Goal: Task Accomplishment & Management: Complete application form

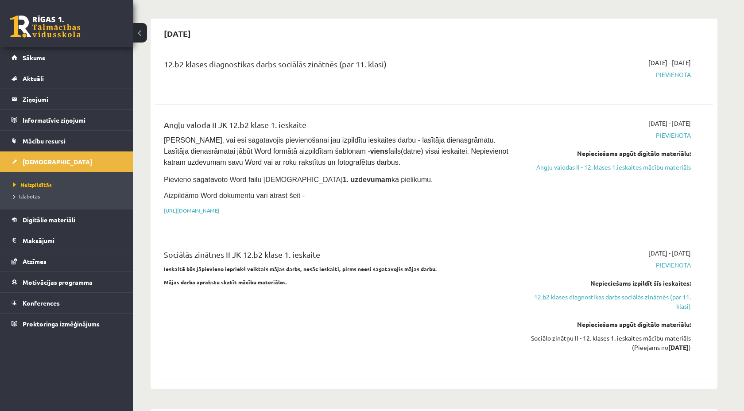
scroll to position [454, 0]
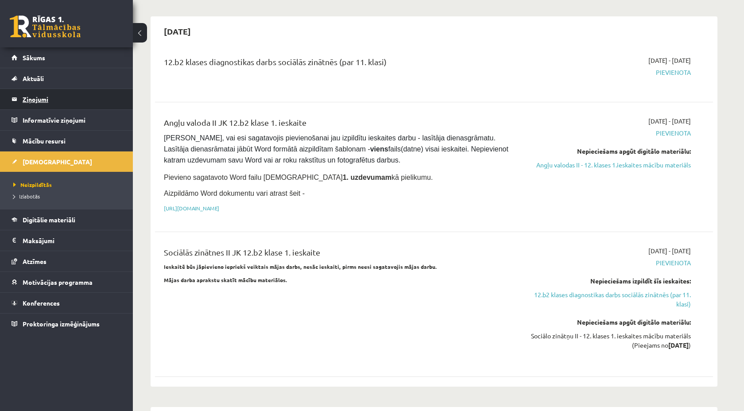
click at [30, 92] on legend "Ziņojumi 0" at bounding box center [72, 99] width 99 height 20
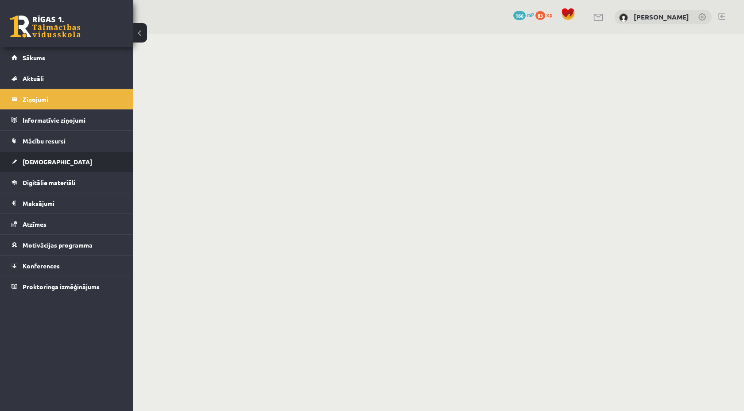
click at [43, 164] on span "[DEMOGRAPHIC_DATA]" at bounding box center [58, 162] width 70 height 8
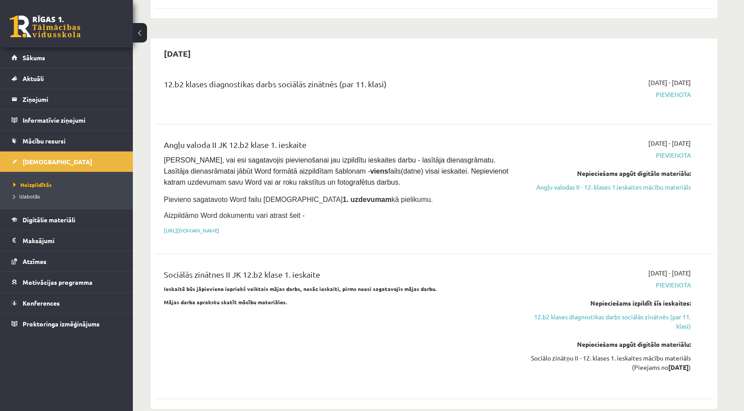
scroll to position [434, 0]
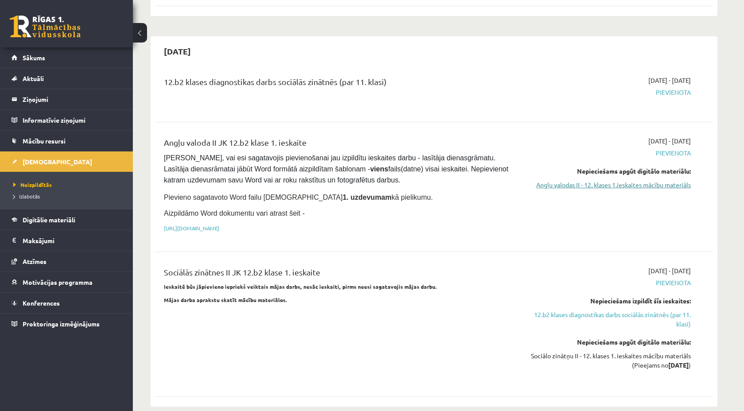
click at [551, 185] on link "Angļu valodas II - 12. klases 1.ieskaites mācību materiāls" at bounding box center [607, 184] width 167 height 9
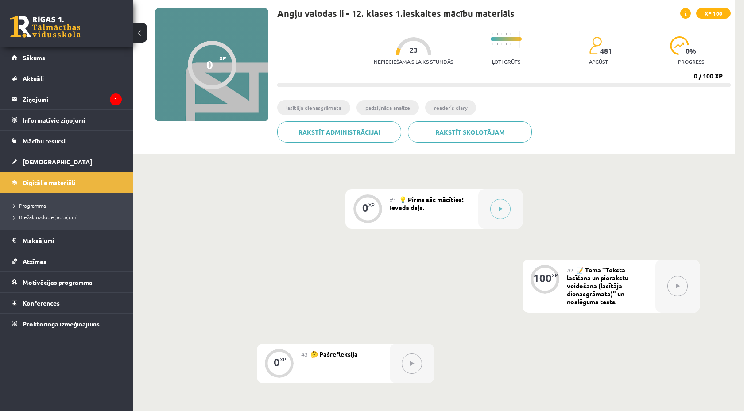
scroll to position [66, 0]
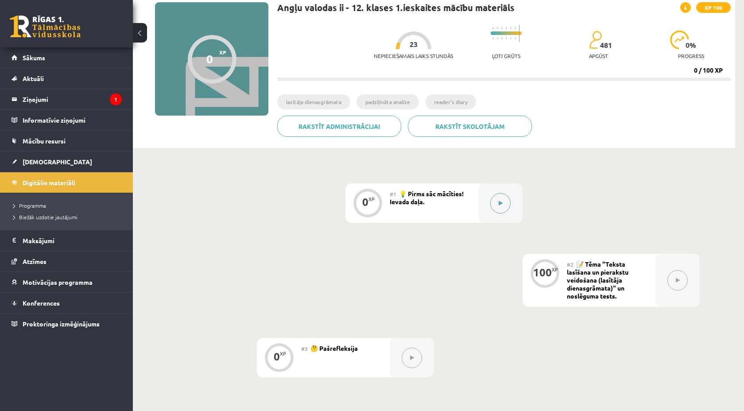
click at [498, 209] on button at bounding box center [500, 203] width 20 height 20
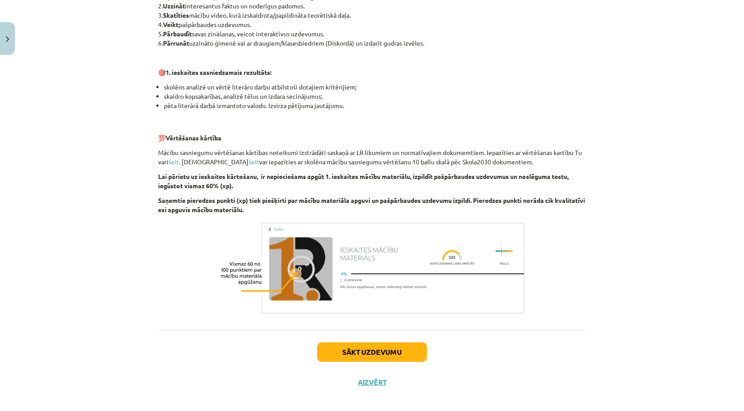
scroll to position [521, 0]
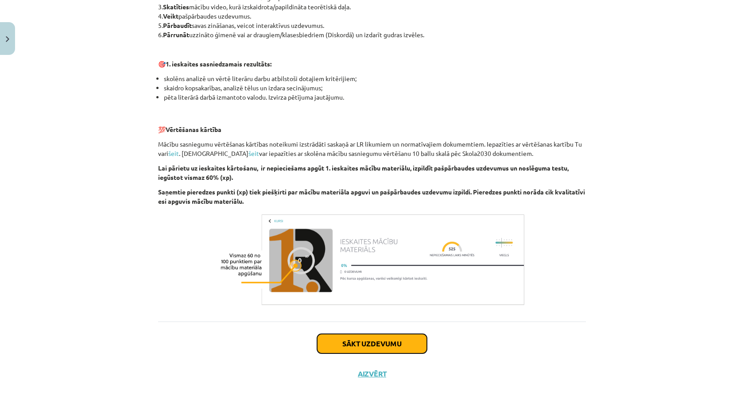
click at [377, 340] on button "Sākt uzdevumu" at bounding box center [372, 343] width 110 height 19
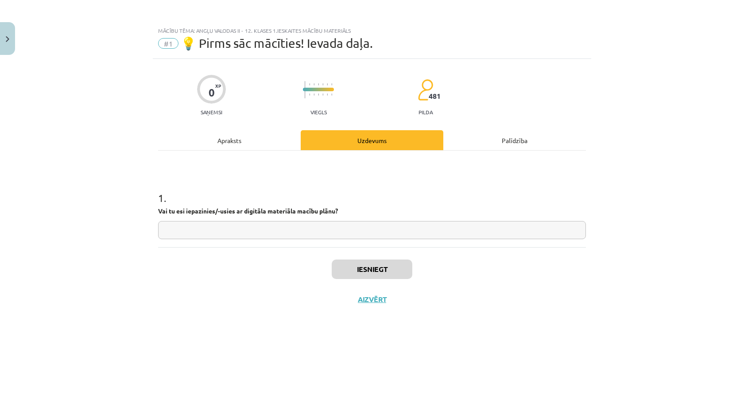
click at [281, 225] on input "text" at bounding box center [372, 230] width 428 height 18
type input "**"
click at [343, 262] on button "Iesniegt" at bounding box center [372, 268] width 81 height 19
click at [382, 308] on button "Nākamā nodarbība" at bounding box center [372, 305] width 87 height 20
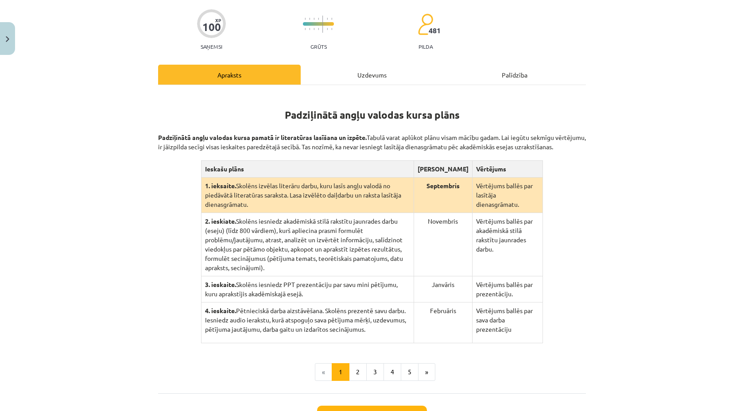
scroll to position [109, 0]
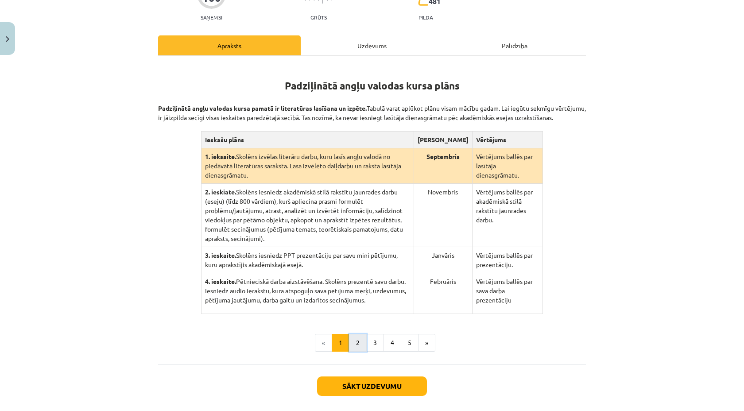
click at [359, 334] on button "2" at bounding box center [358, 343] width 18 height 18
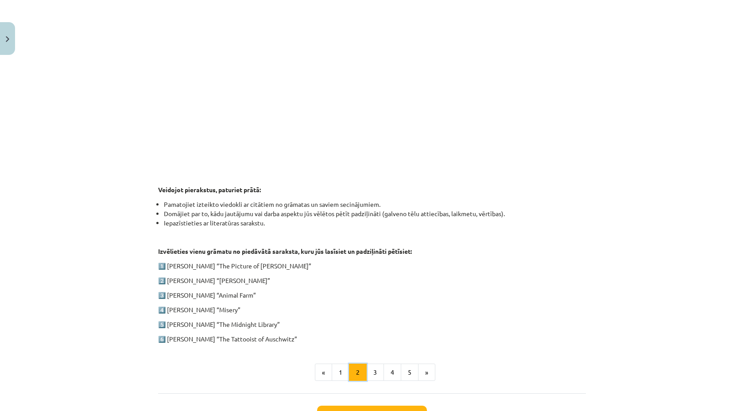
scroll to position [353, 0]
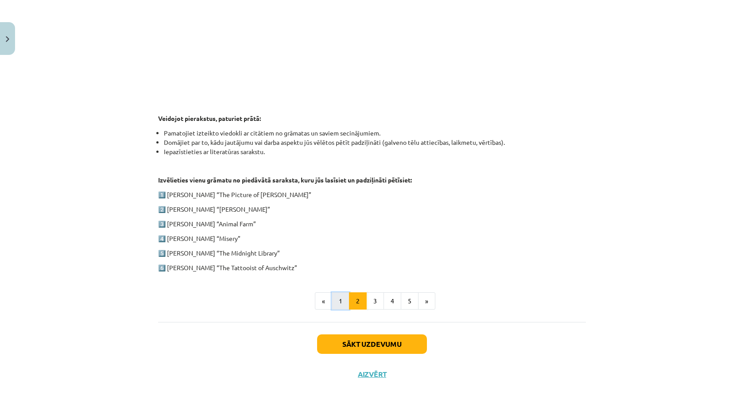
click at [343, 296] on button "1" at bounding box center [341, 301] width 18 height 18
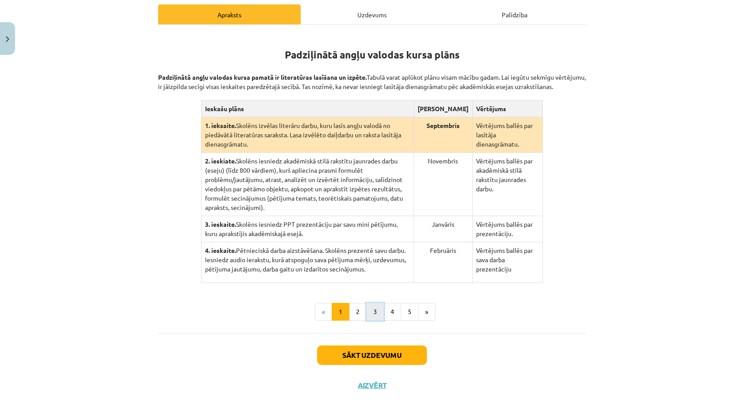
click at [376, 303] on button "3" at bounding box center [375, 312] width 18 height 18
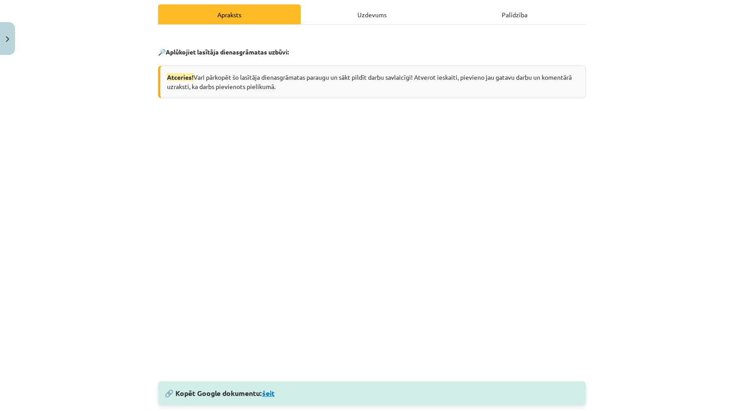
click at [270, 394] on link "šeit" at bounding box center [268, 392] width 12 height 9
